Goal: Check status: Check status

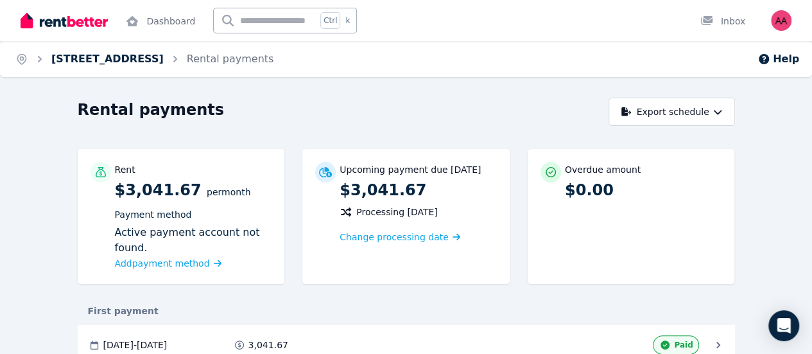
click at [111, 60] on link "[STREET_ADDRESS]" at bounding box center [107, 59] width 112 height 12
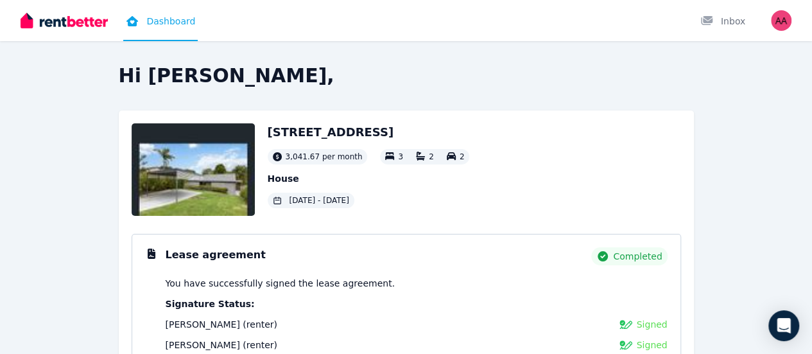
drag, startPoint x: 442, startPoint y: 130, endPoint x: 267, endPoint y: 135, distance: 175.3
click at [268, 135] on h2 "[STREET_ADDRESS]" at bounding box center [369, 132] width 202 height 18
copy h2 "[STREET_ADDRESS]"
